Goal: Entertainment & Leisure: Consume media (video, audio)

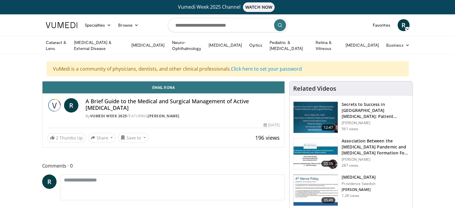
drag, startPoint x: 106, startPoint y: 109, endPoint x: 86, endPoint y: 99, distance: 22.1
click at [86, 99] on h4 "A Brief Guide to the Medical and Surgical Management of Active [MEDICAL_DATA]" at bounding box center [183, 104] width 195 height 13
copy h4 "A Brief Guide to the Medical and Surgical Management of Active Thyroid Eye Dise…"
click at [310, 149] on img at bounding box center [316, 153] width 44 height 31
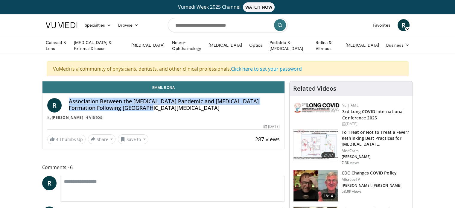
drag, startPoint x: 124, startPoint y: 106, endPoint x: 61, endPoint y: 97, distance: 62.9
click at [61, 98] on div "R Association Between the COVID-19 Pandemic and Granuloma Formation Following L…" at bounding box center [163, 109] width 233 height 22
copy div "Association Between the COVID-19 Pandemic and Granuloma Formation Following Low…"
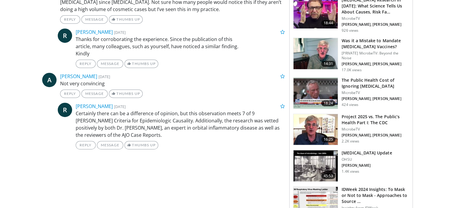
scroll to position [329, 0]
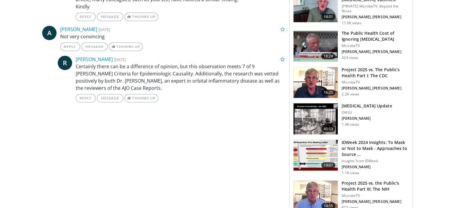
click at [395, 116] on link "45:53 COVID-19 Update OHSU M. Curlin 1.4K views" at bounding box center [351, 119] width 116 height 32
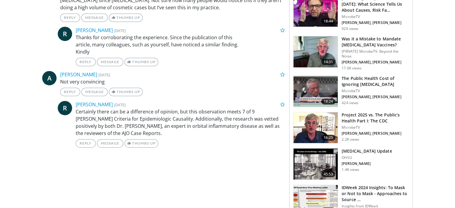
scroll to position [239, 0]
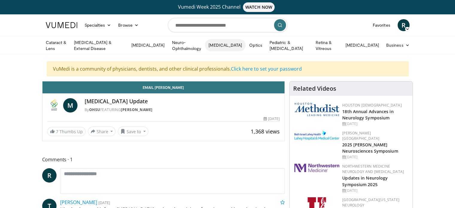
click at [237, 45] on link "[MEDICAL_DATA]" at bounding box center [225, 45] width 41 height 12
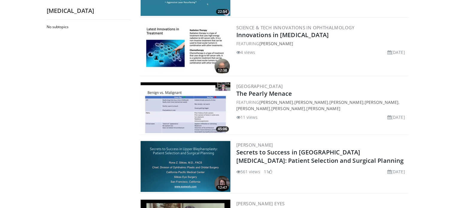
scroll to position [329, 0]
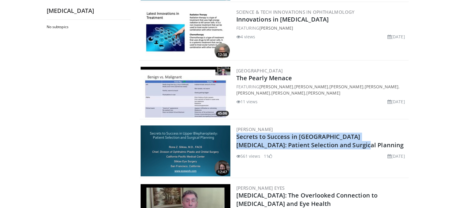
drag, startPoint x: 329, startPoint y: 144, endPoint x: 236, endPoint y: 137, distance: 93.9
click at [236, 137] on div "12:47 Rona Silkiss Secrets to Success in Upper Blepharoplasty: Patient Selectio…" at bounding box center [274, 151] width 269 height 54
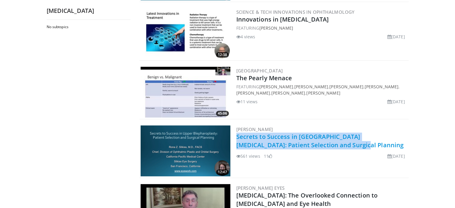
copy link "Secrets to Success in Upper Blepharoplasty: Patient Selection and Surgical Plan…"
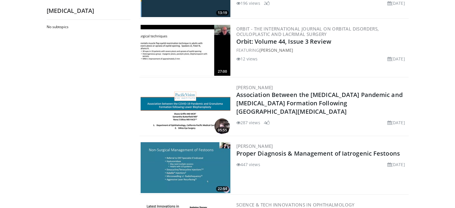
scroll to position [180, 0]
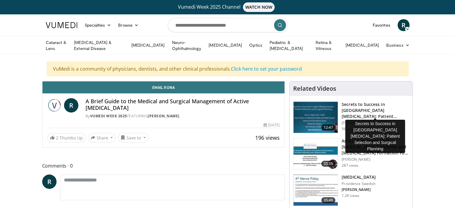
click at [369, 107] on h3 "Secrets to Success in Upper Blepharoplasty: Patient Selection and Su…" at bounding box center [375, 110] width 67 height 18
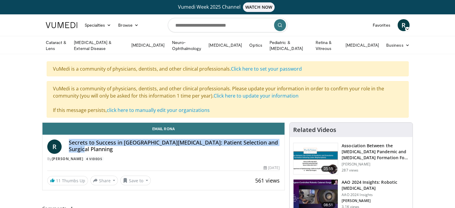
drag, startPoint x: 95, startPoint y: 152, endPoint x: 66, endPoint y: 142, distance: 30.7
click at [66, 143] on div "R Secrets to Success in [GEOGRAPHIC_DATA][MEDICAL_DATA]: Patient Selection and …" at bounding box center [163, 151] width 233 height 22
copy h4 "Secrets to Success in [GEOGRAPHIC_DATA][MEDICAL_DATA]: Patient Selection and Su…"
